Goal: Information Seeking & Learning: Learn about a topic

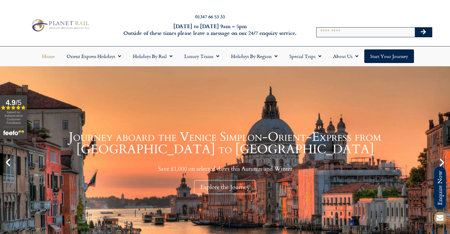
click at [336, 20] on div at bounding box center [340, 17] width 14 height 14
click at [332, 34] on input "Search" at bounding box center [365, 32] width 98 height 9
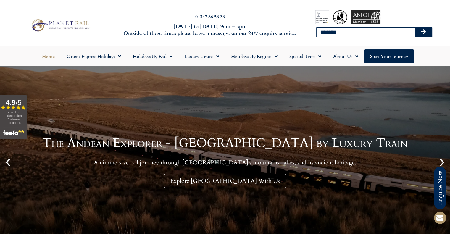
type input "*******"
click at [415, 28] on button "Search" at bounding box center [423, 32] width 17 height 9
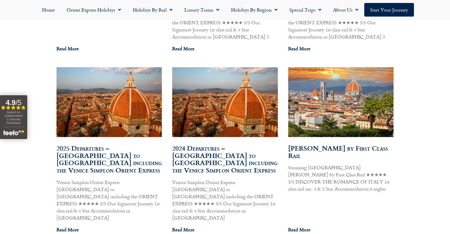
scroll to position [414, 0]
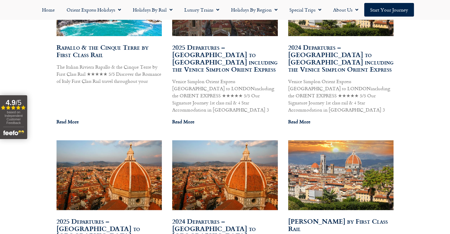
click at [104, 48] on link "Rapallo & the Cinque Terre by First Class Rail" at bounding box center [102, 50] width 92 height 17
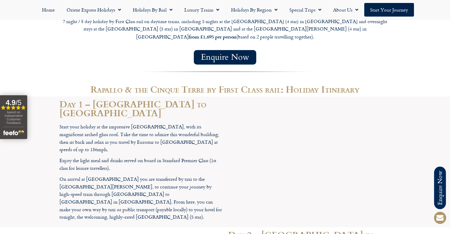
scroll to position [651, 0]
